Goal: Transaction & Acquisition: Purchase product/service

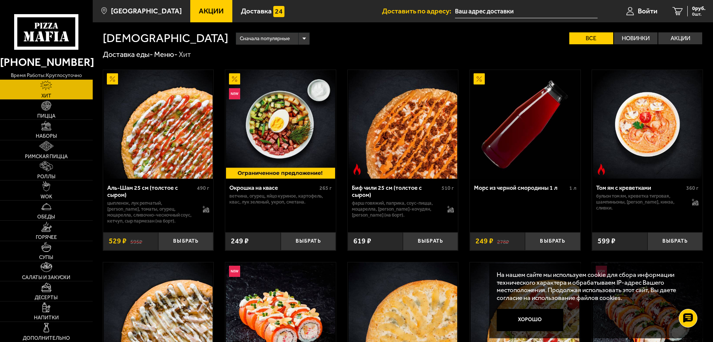
click at [199, 12] on span "Акции" at bounding box center [211, 10] width 25 height 7
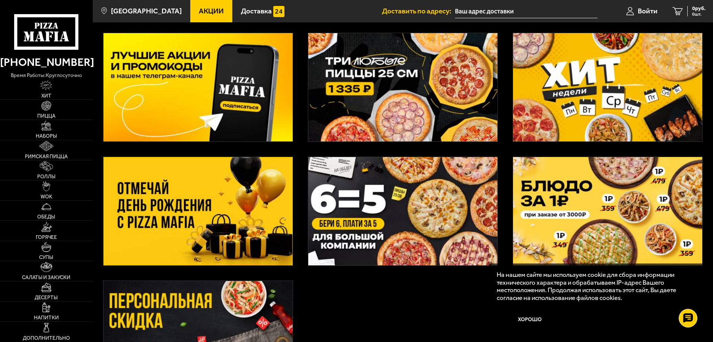
click at [415, 94] on img at bounding box center [402, 87] width 189 height 108
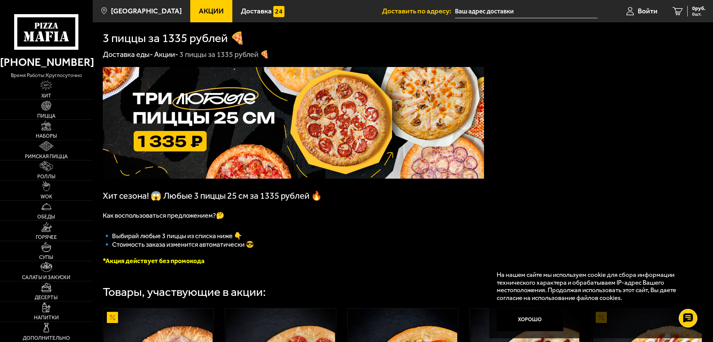
scroll to position [37, 0]
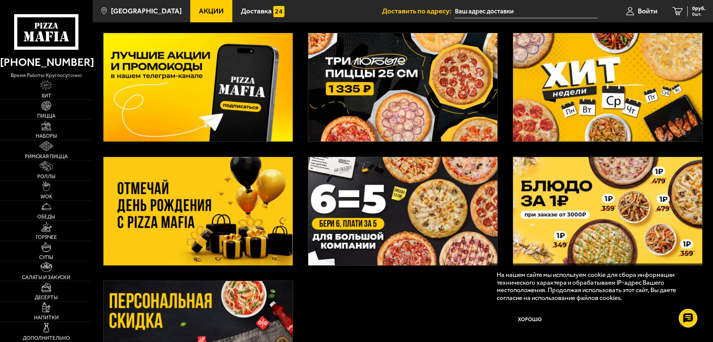
click at [328, 116] on img at bounding box center [402, 87] width 189 height 108
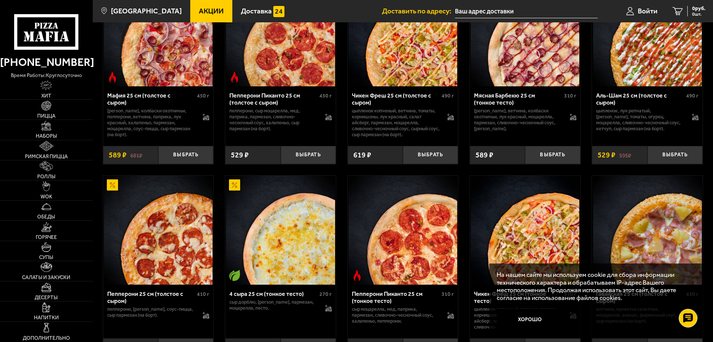
scroll to position [335, 0]
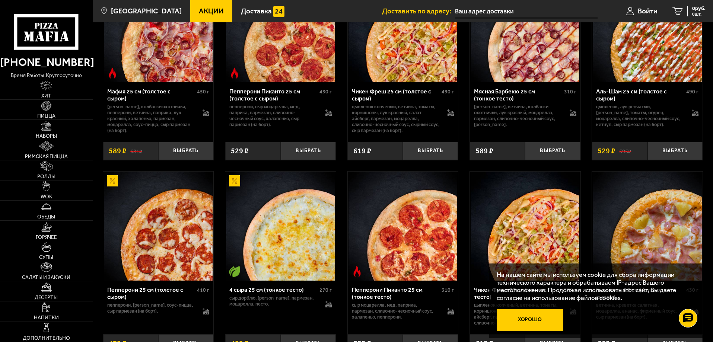
click at [540, 323] on button "Хорошо" at bounding box center [529, 320] width 67 height 22
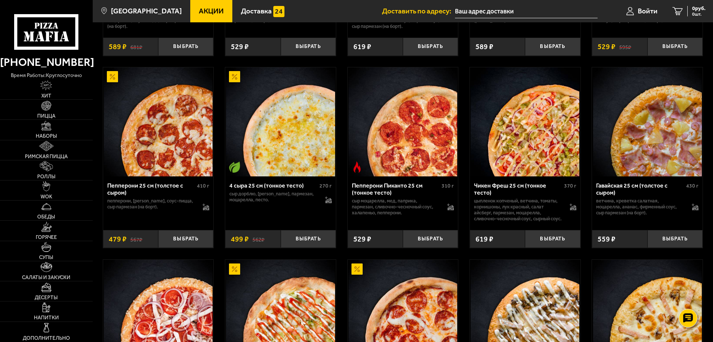
scroll to position [484, 0]
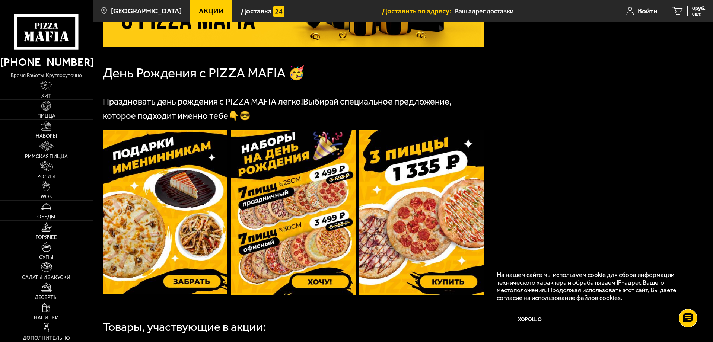
scroll to position [186, 0]
